Goal: Find specific page/section: Find specific page/section

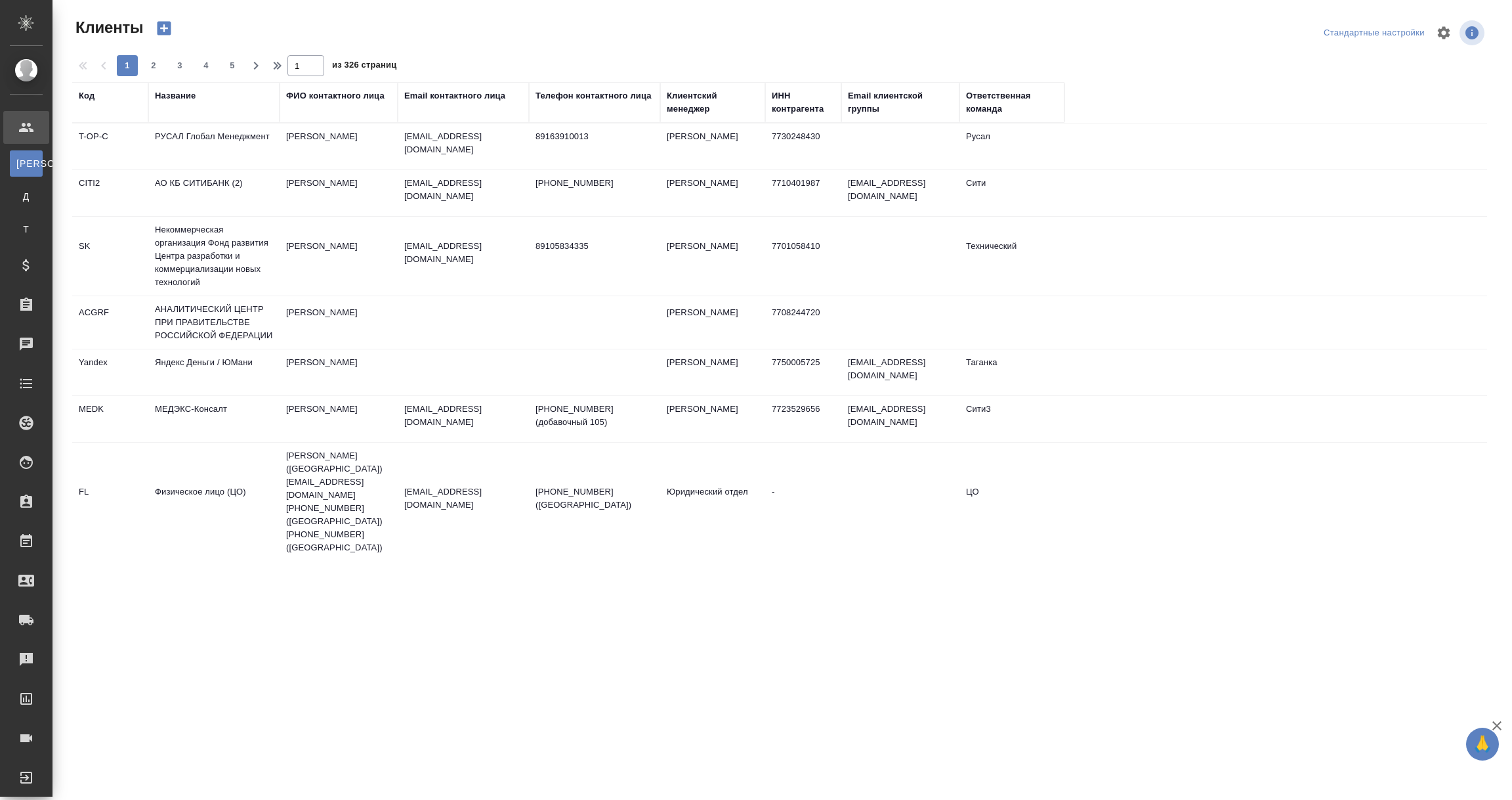
select select "RU"
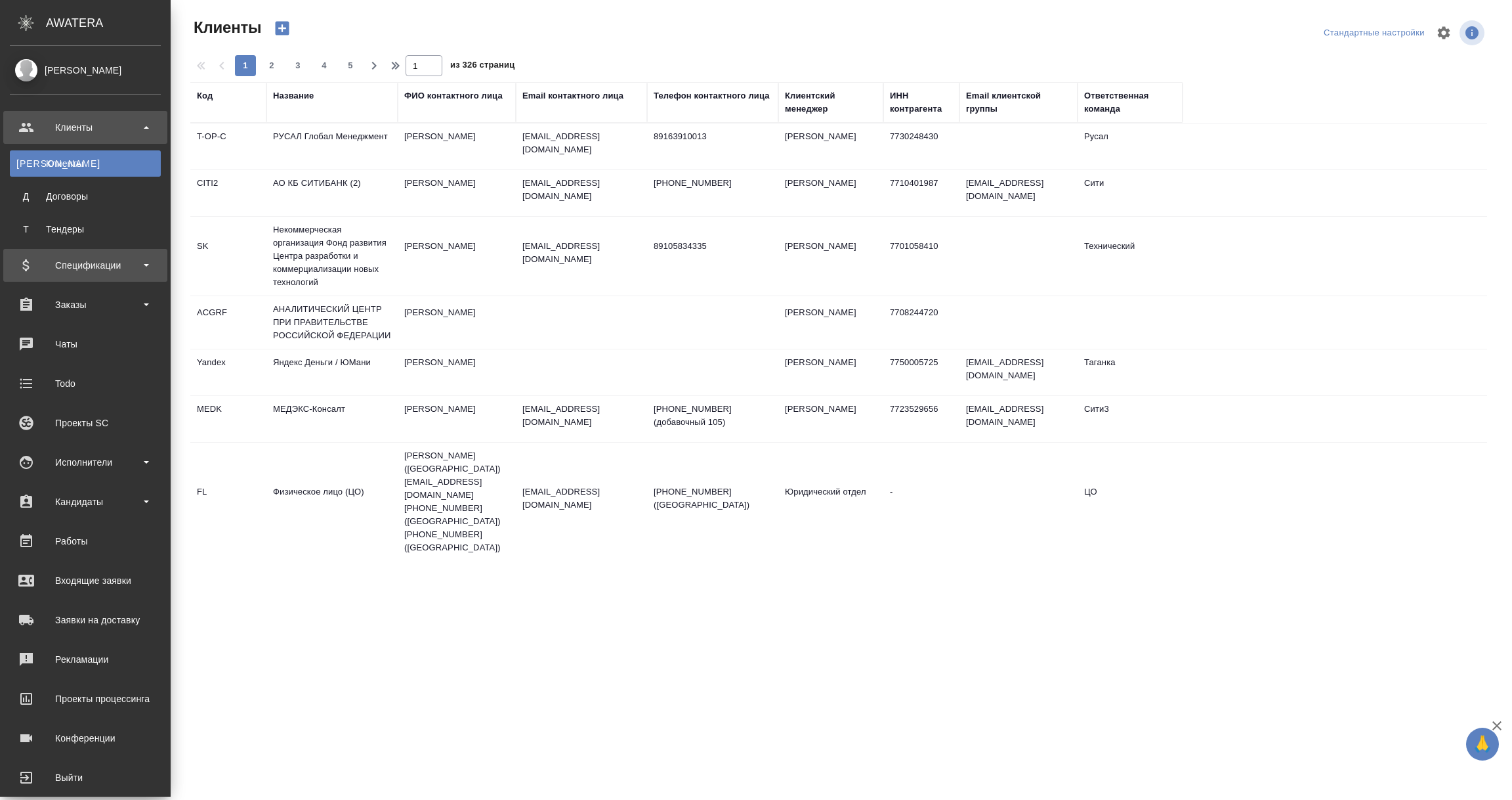
click at [73, 271] on div "Спецификации" at bounding box center [85, 265] width 151 height 20
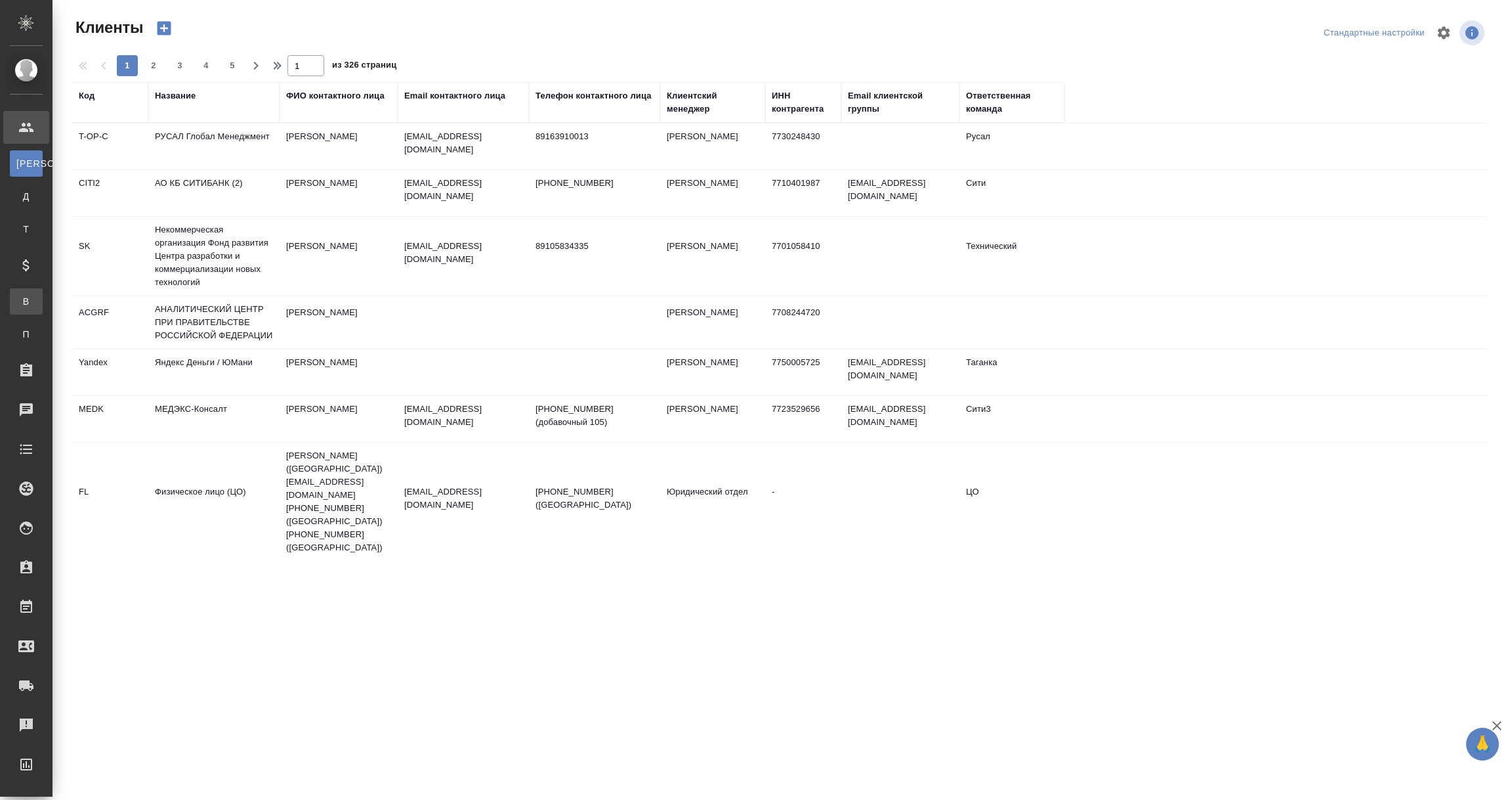
click at [20, 298] on div "Все спецификации" at bounding box center [9, 301] width 20 height 13
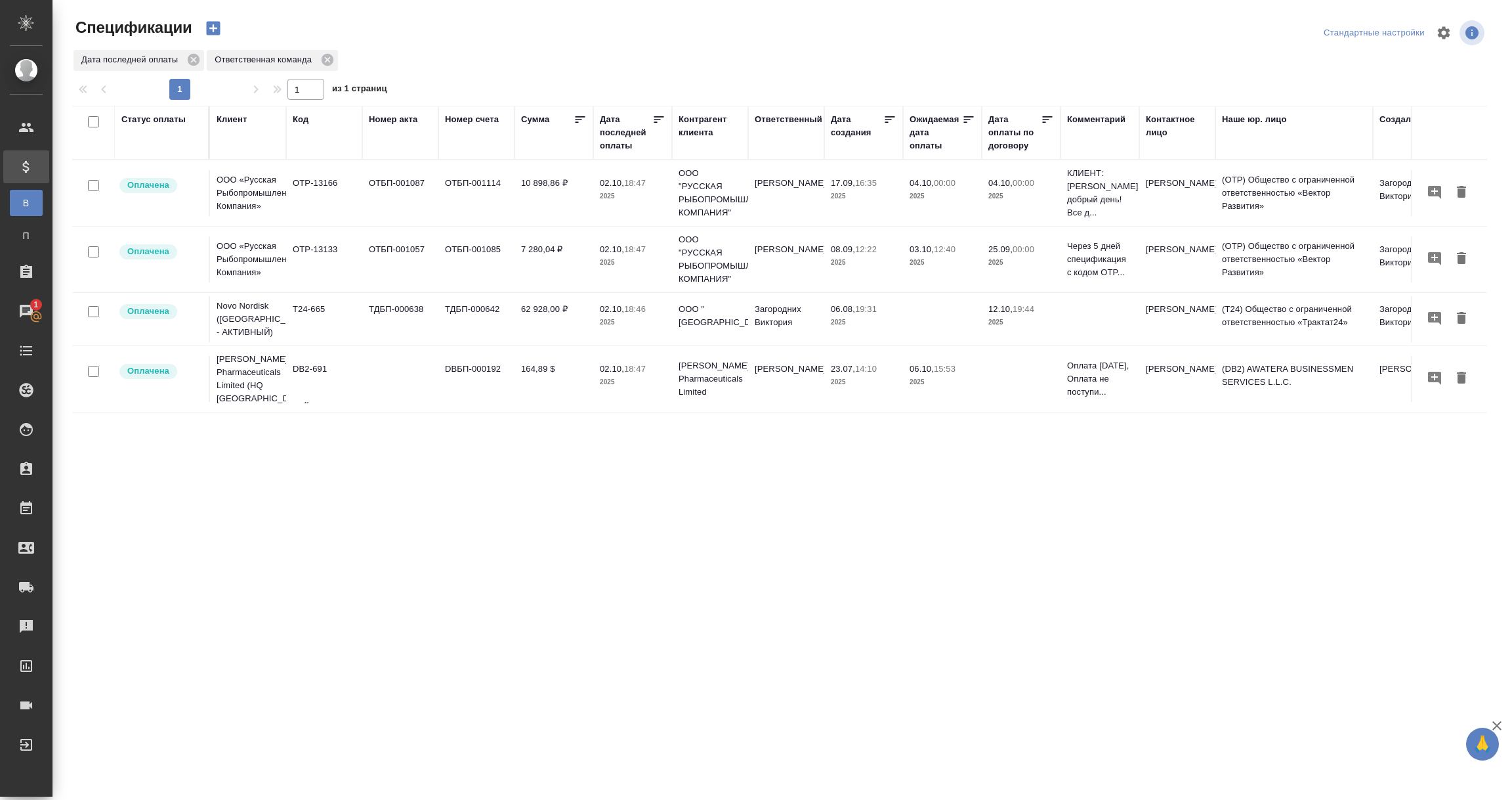
click at [624, 144] on div "Дата последней оплаты" at bounding box center [626, 133] width 52 height 39
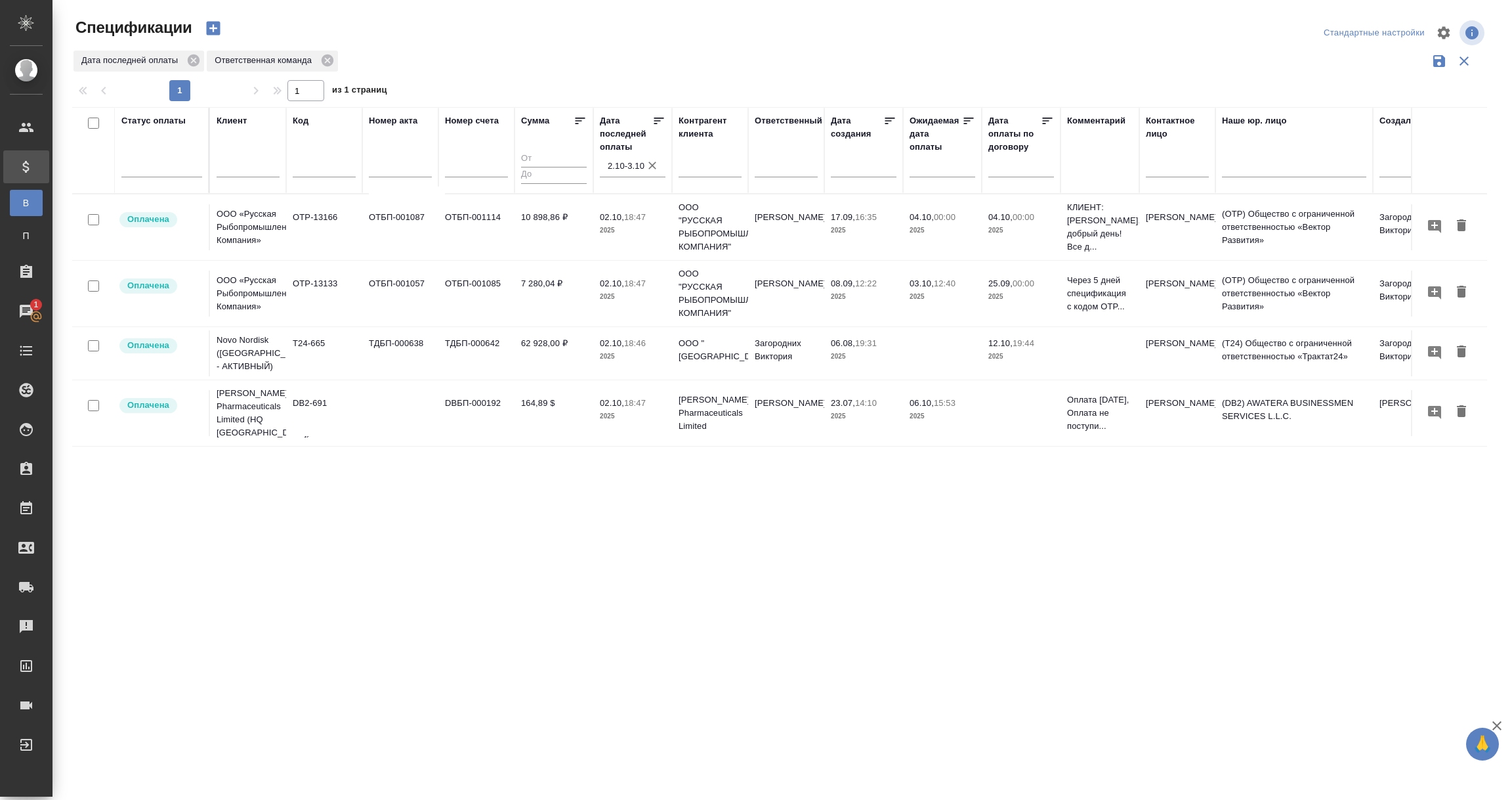
click at [619, 167] on input "2.10-3.10" at bounding box center [636, 165] width 57 height 18
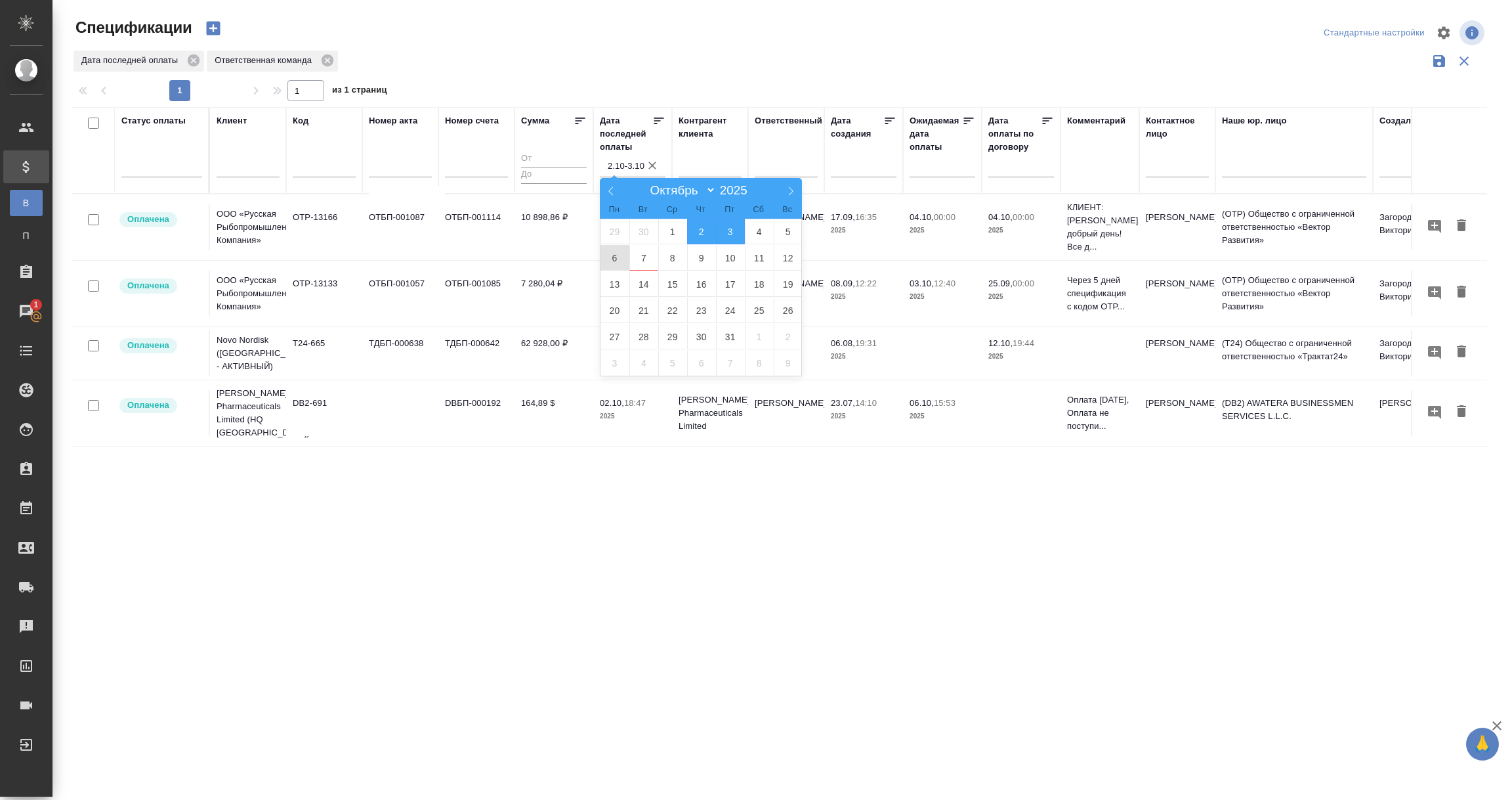
click at [613, 258] on span "6" at bounding box center [615, 258] width 29 height 26
click at [644, 259] on span "7" at bounding box center [644, 258] width 29 height 26
type div "2025-10-05T21:00:00.000Z — 2025-10-06T21:00:00.000Z"
type input "6.10-7.10"
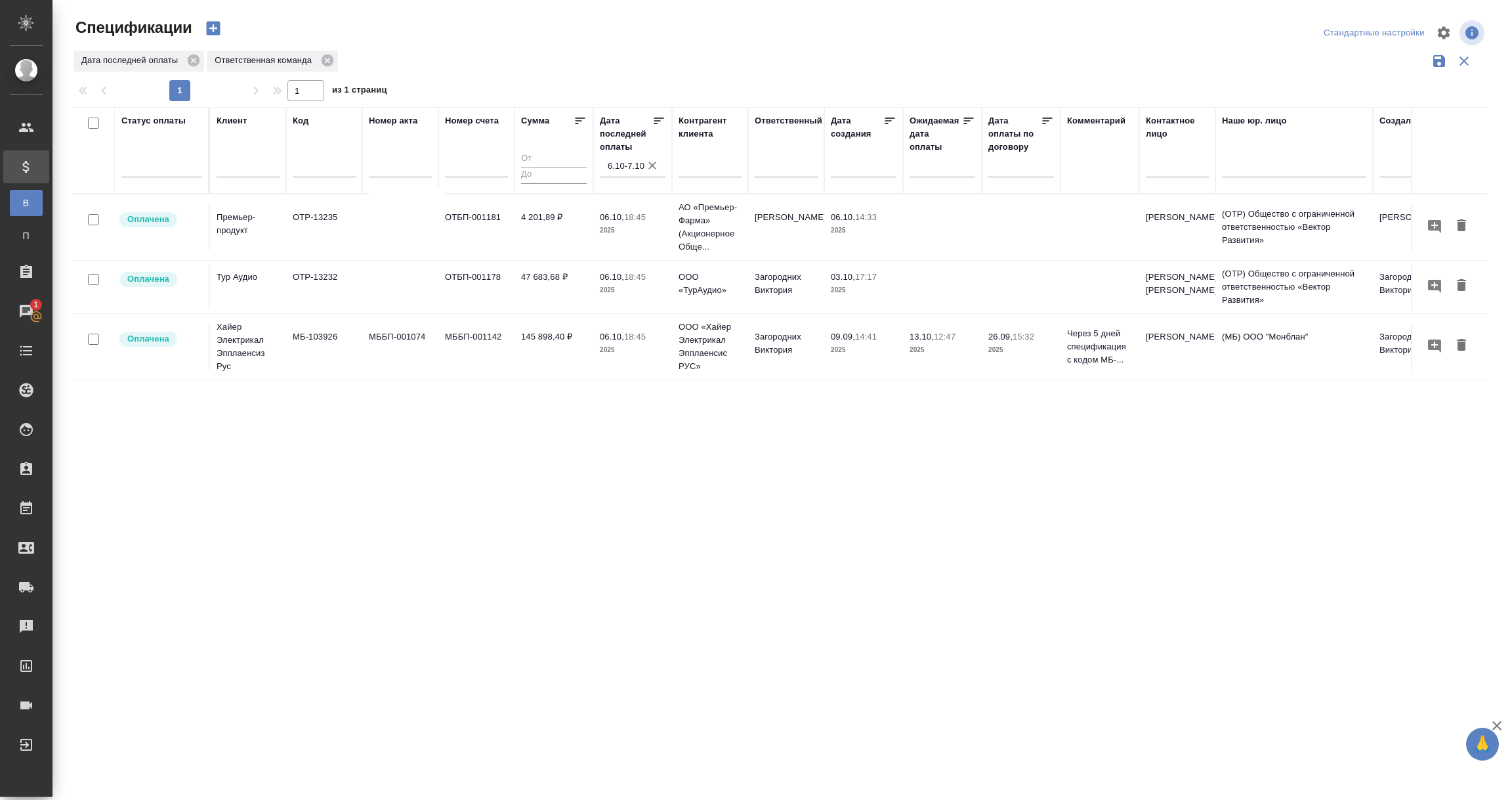
click at [243, 237] on td "Премьер-продукт" at bounding box center [247, 227] width 76 height 46
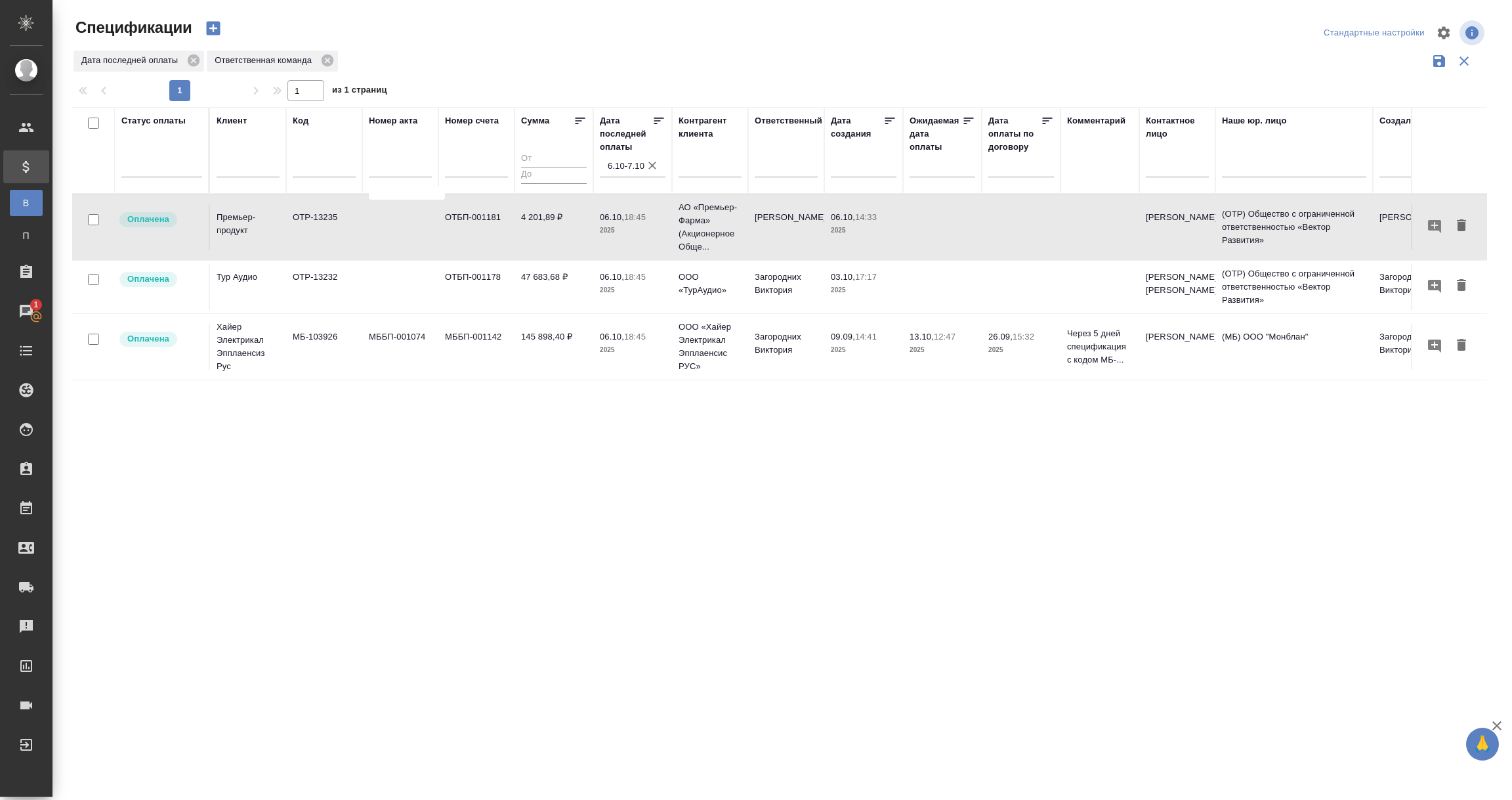
click at [243, 237] on td "Премьер-продукт" at bounding box center [247, 227] width 76 height 46
click at [301, 292] on td "OTP-13232" at bounding box center [324, 287] width 76 height 46
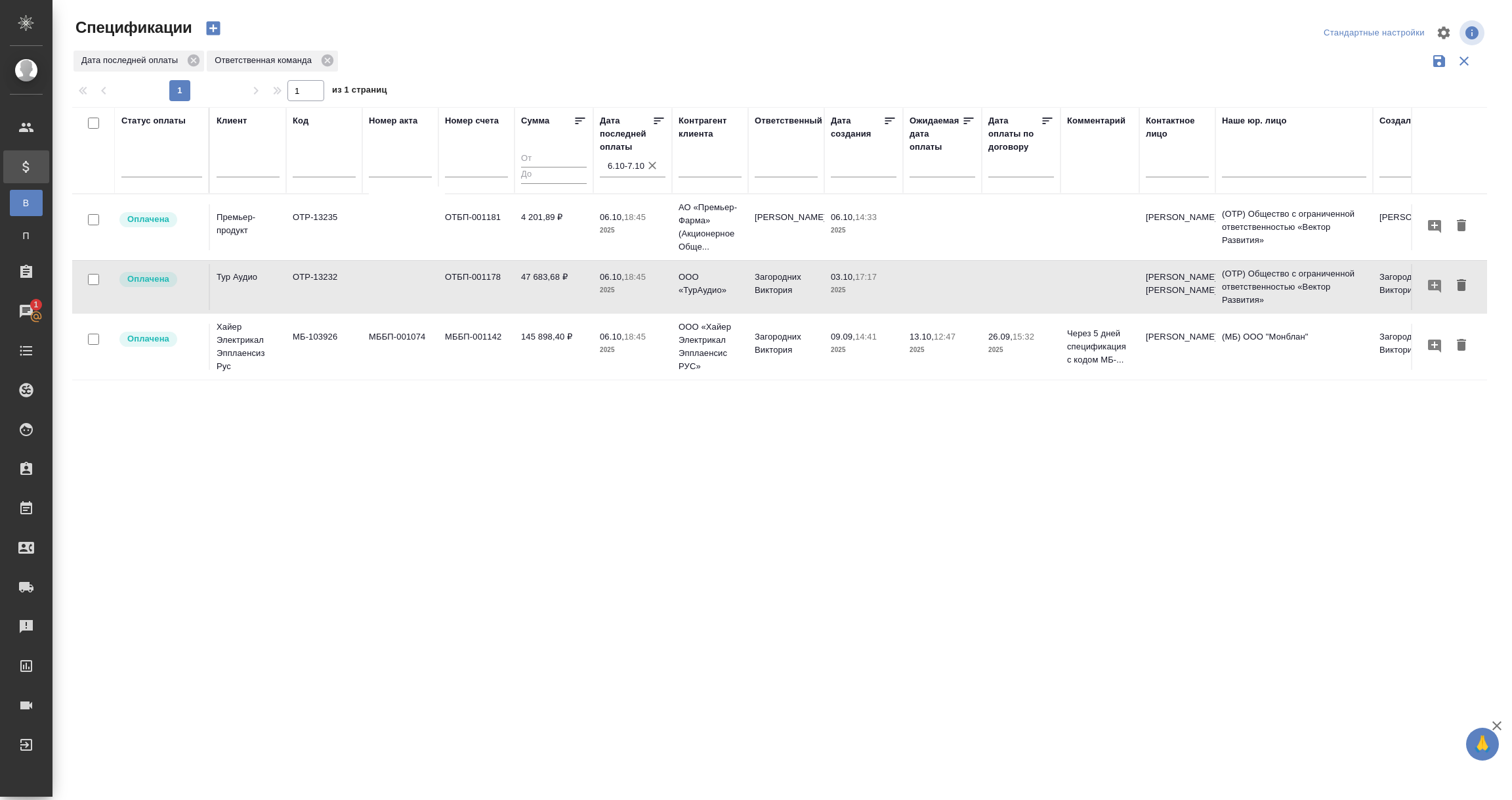
click at [301, 292] on td "OTP-13232" at bounding box center [324, 287] width 76 height 46
click at [247, 363] on p "Хайер Электрикал Эпплаенсиз Рус" at bounding box center [248, 346] width 63 height 52
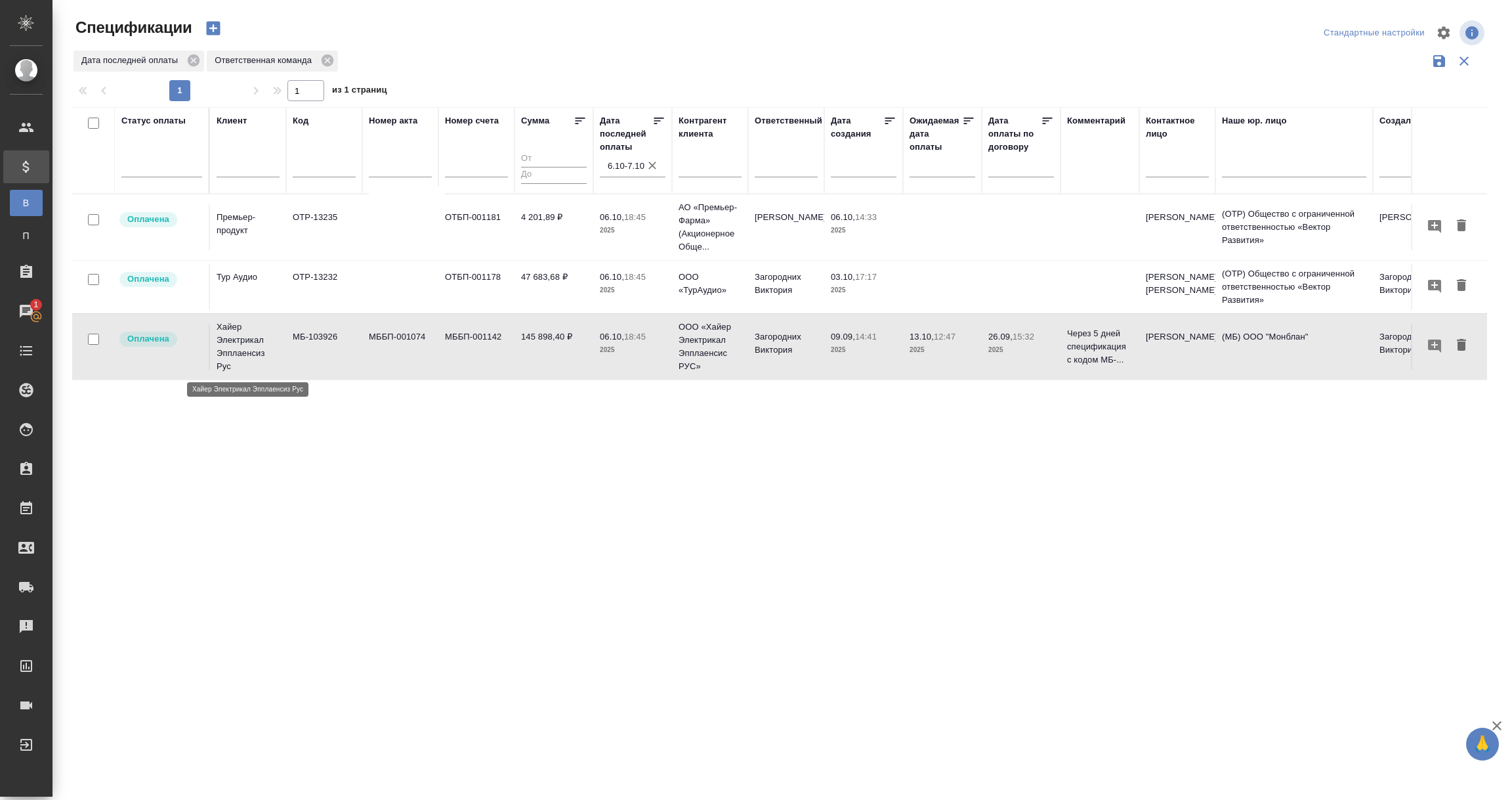
click at [247, 363] on p "Хайер Электрикал Эпплаенсиз Рус" at bounding box center [248, 346] width 63 height 52
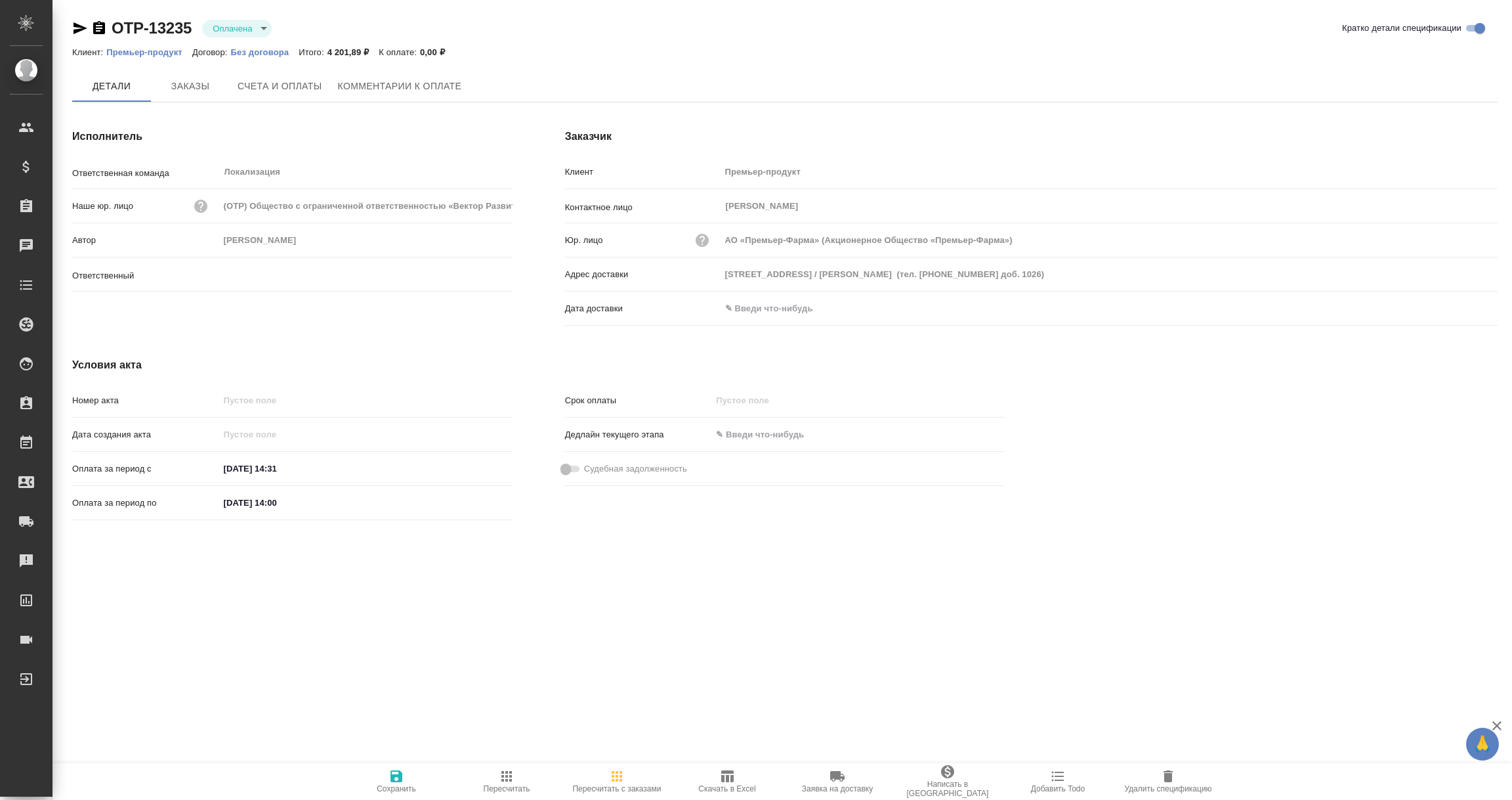
type input "[PERSON_NAME]"
type input "АО «Премьер-Фарма» (Акционерное Общество «Премьер-Фарма»)"
click at [196, 86] on span "Заказы" at bounding box center [191, 87] width 63 height 16
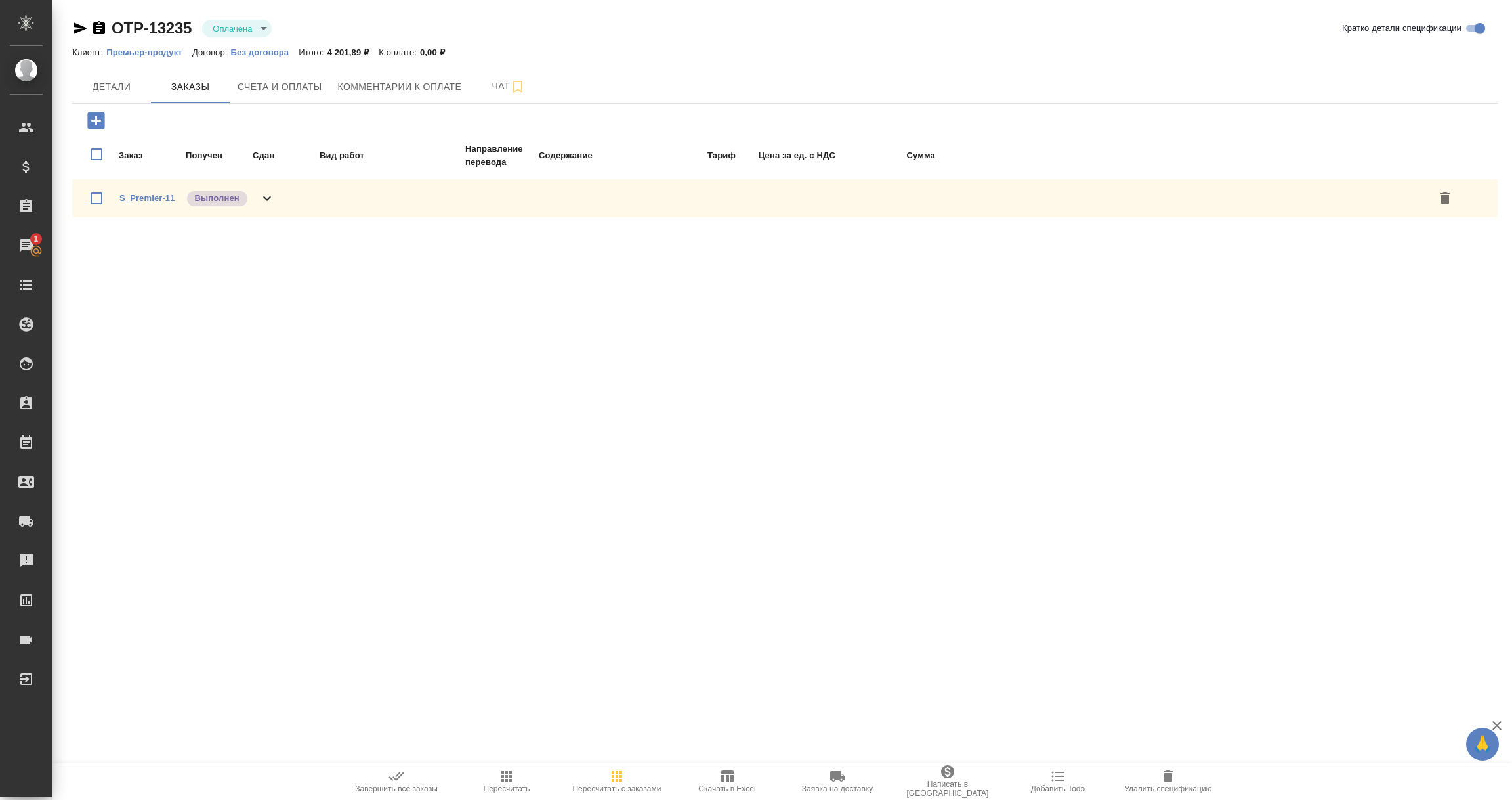
click at [145, 201] on span "S_Premier-11" at bounding box center [147, 198] width 56 height 13
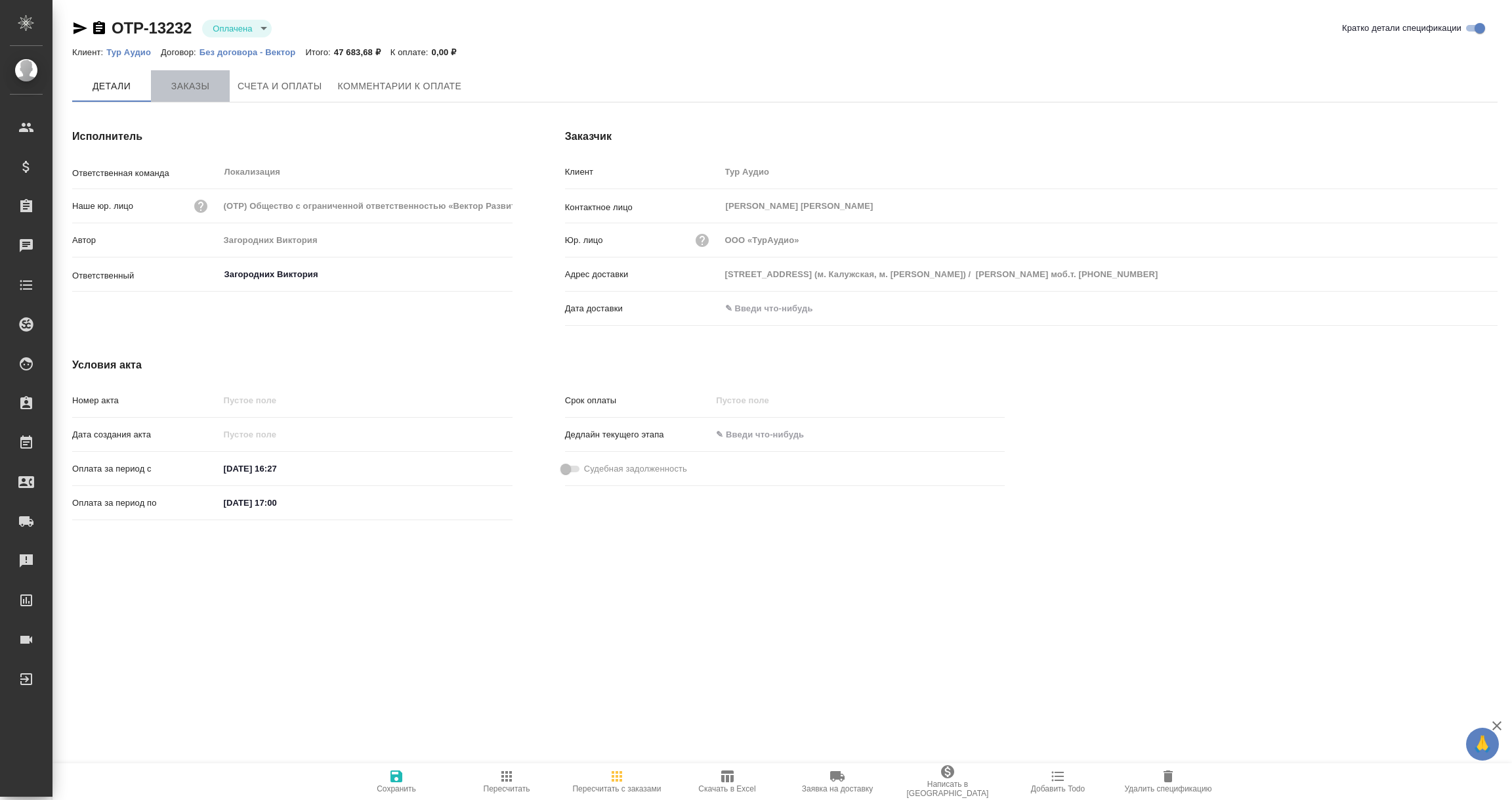
click at [187, 85] on span "Заказы" at bounding box center [191, 86] width 63 height 16
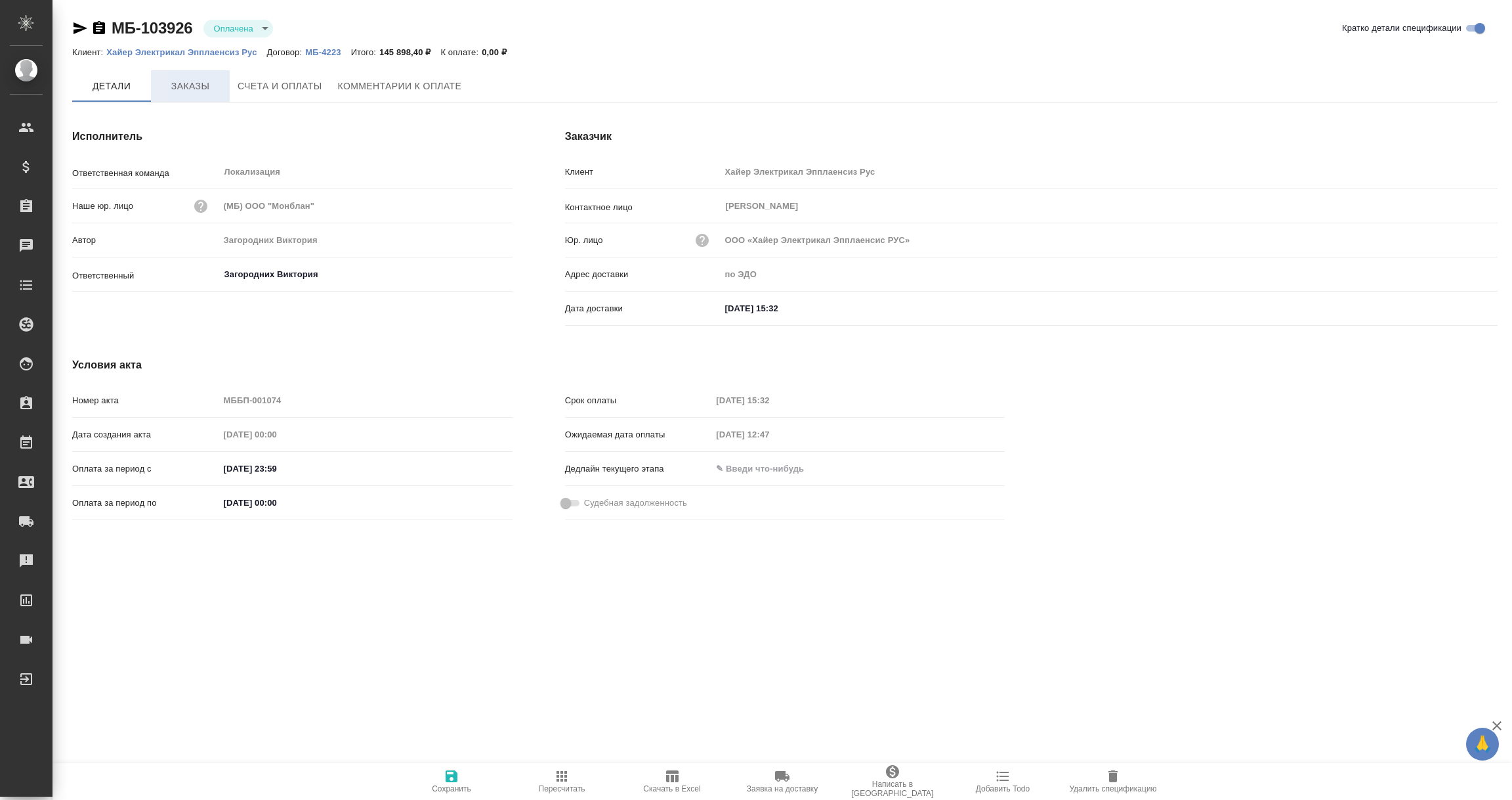
click at [193, 86] on span "Заказы" at bounding box center [191, 86] width 63 height 16
